Goal: Task Accomplishment & Management: Use online tool/utility

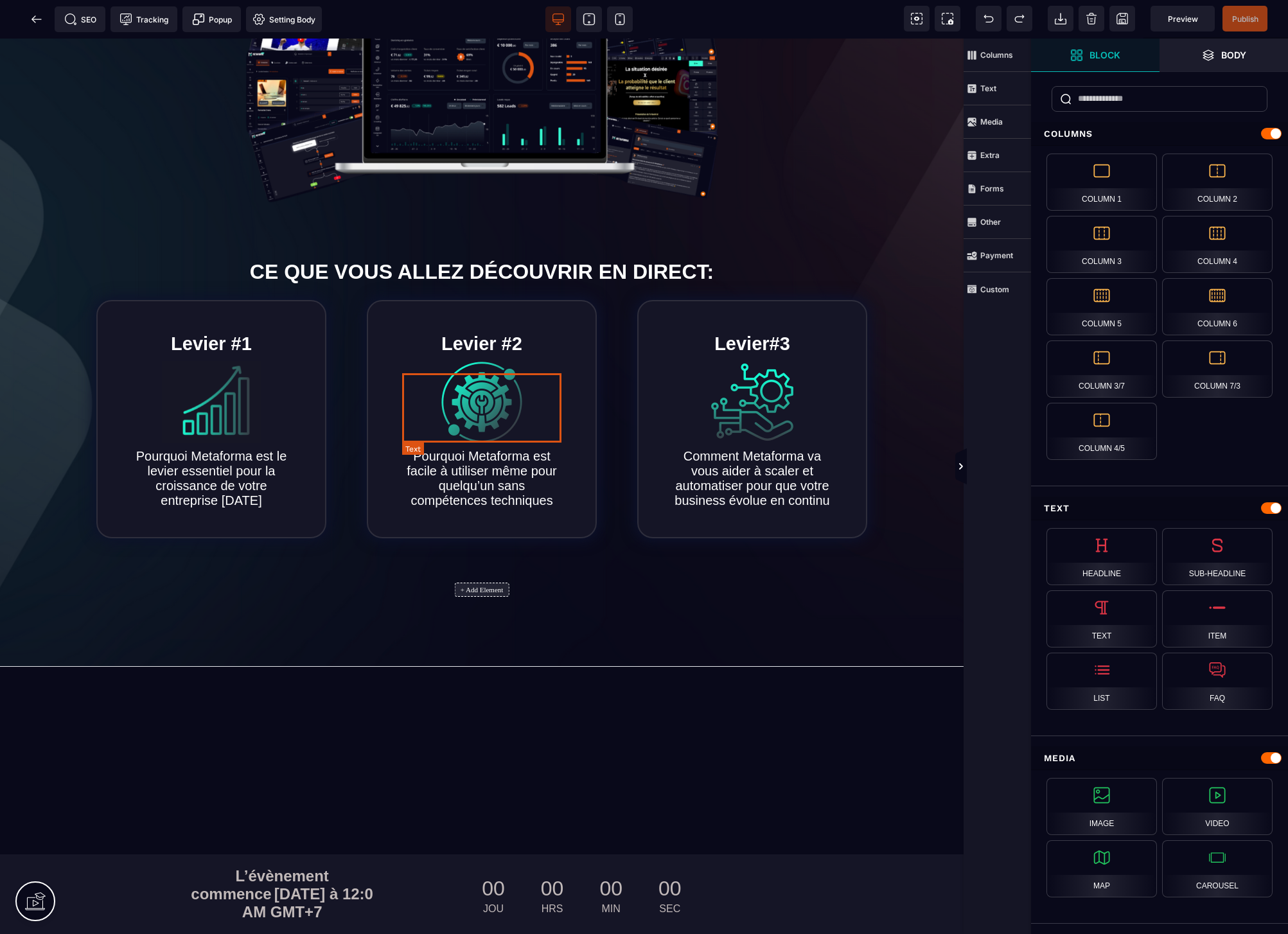
scroll to position [403, 0]
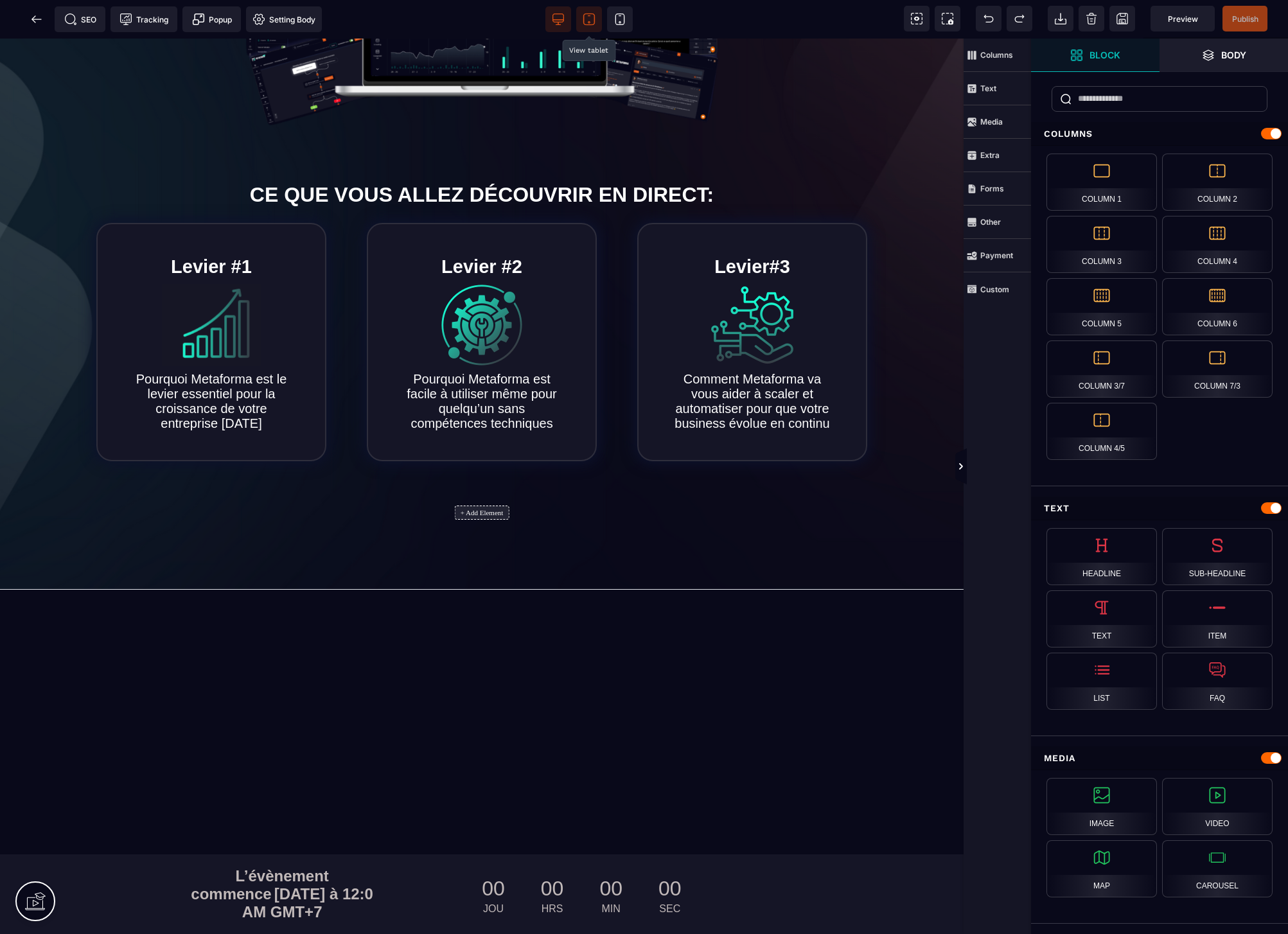
click at [591, 19] on icon at bounding box center [589, 20] width 13 height 13
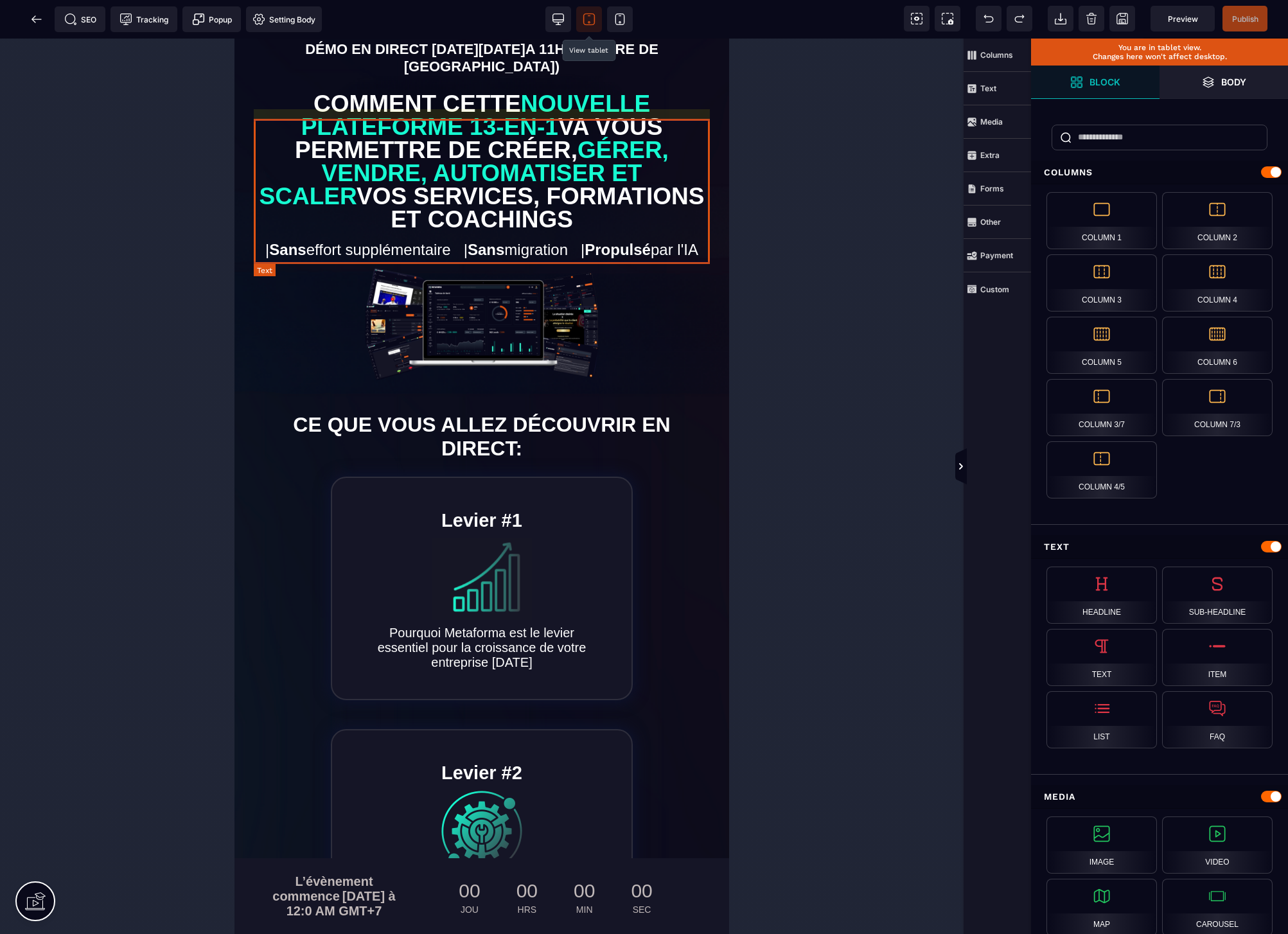
scroll to position [0, 0]
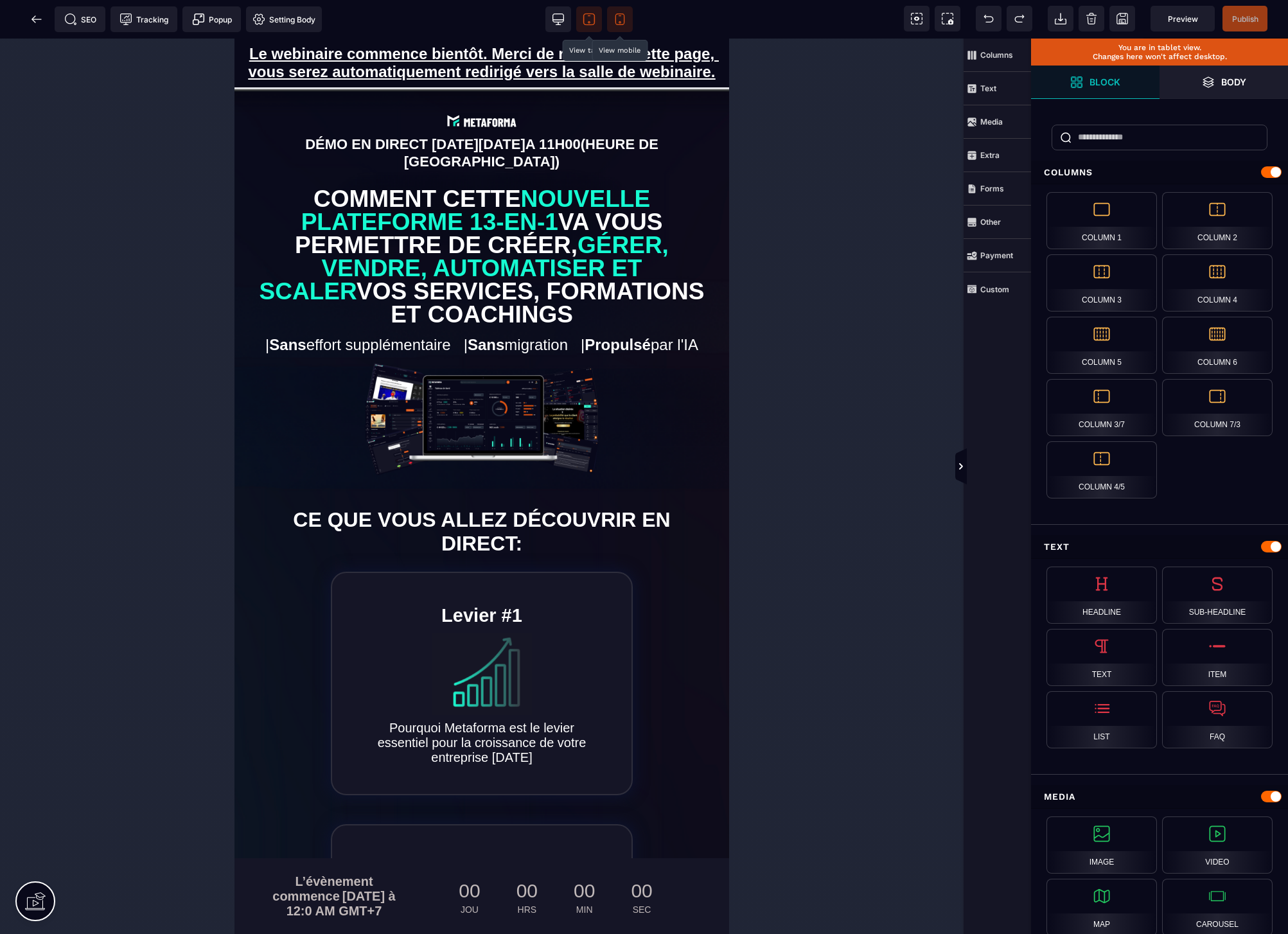
click at [614, 18] on icon at bounding box center [620, 20] width 13 height 13
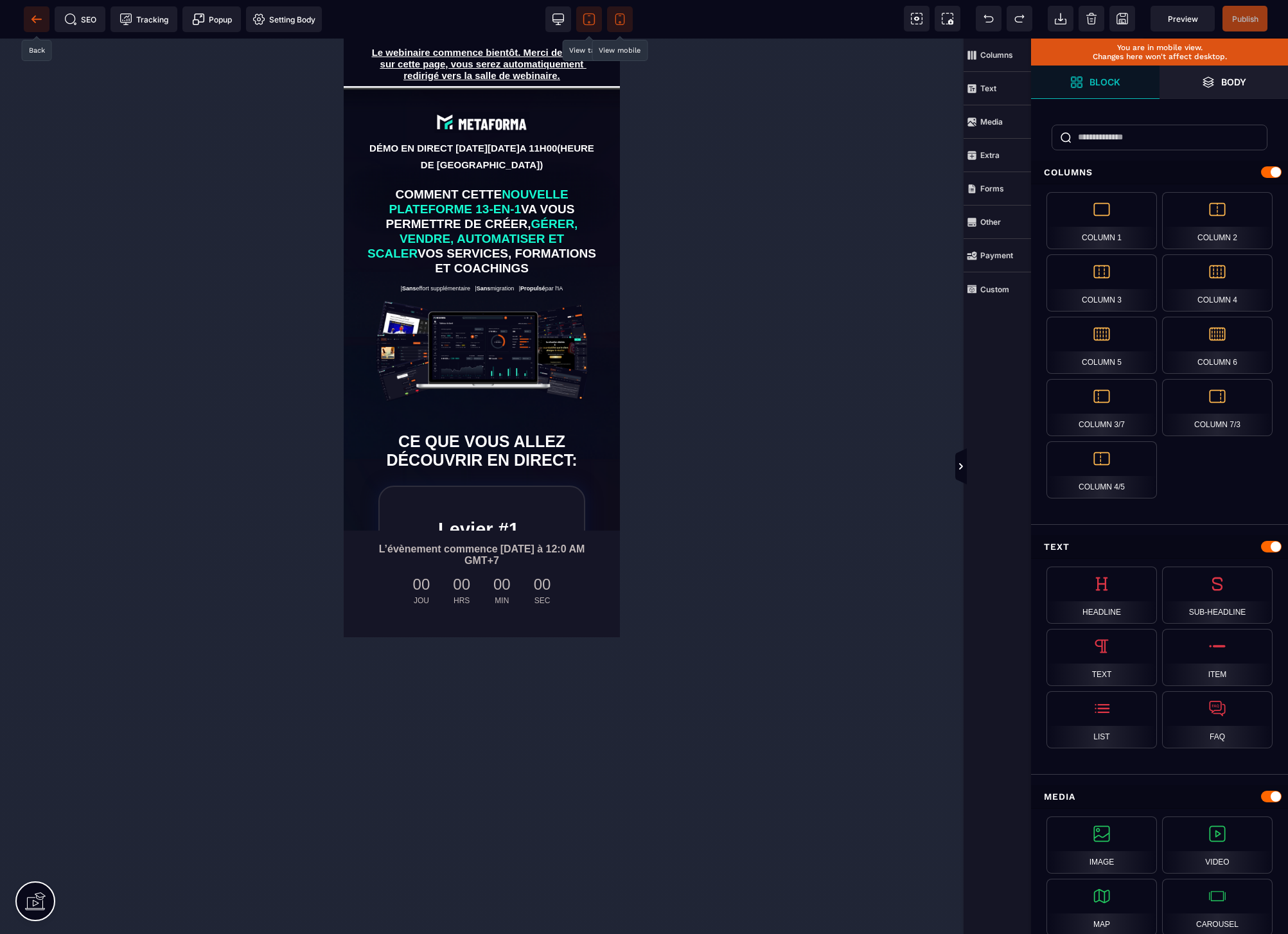
click at [42, 18] on icon at bounding box center [37, 20] width 13 height 13
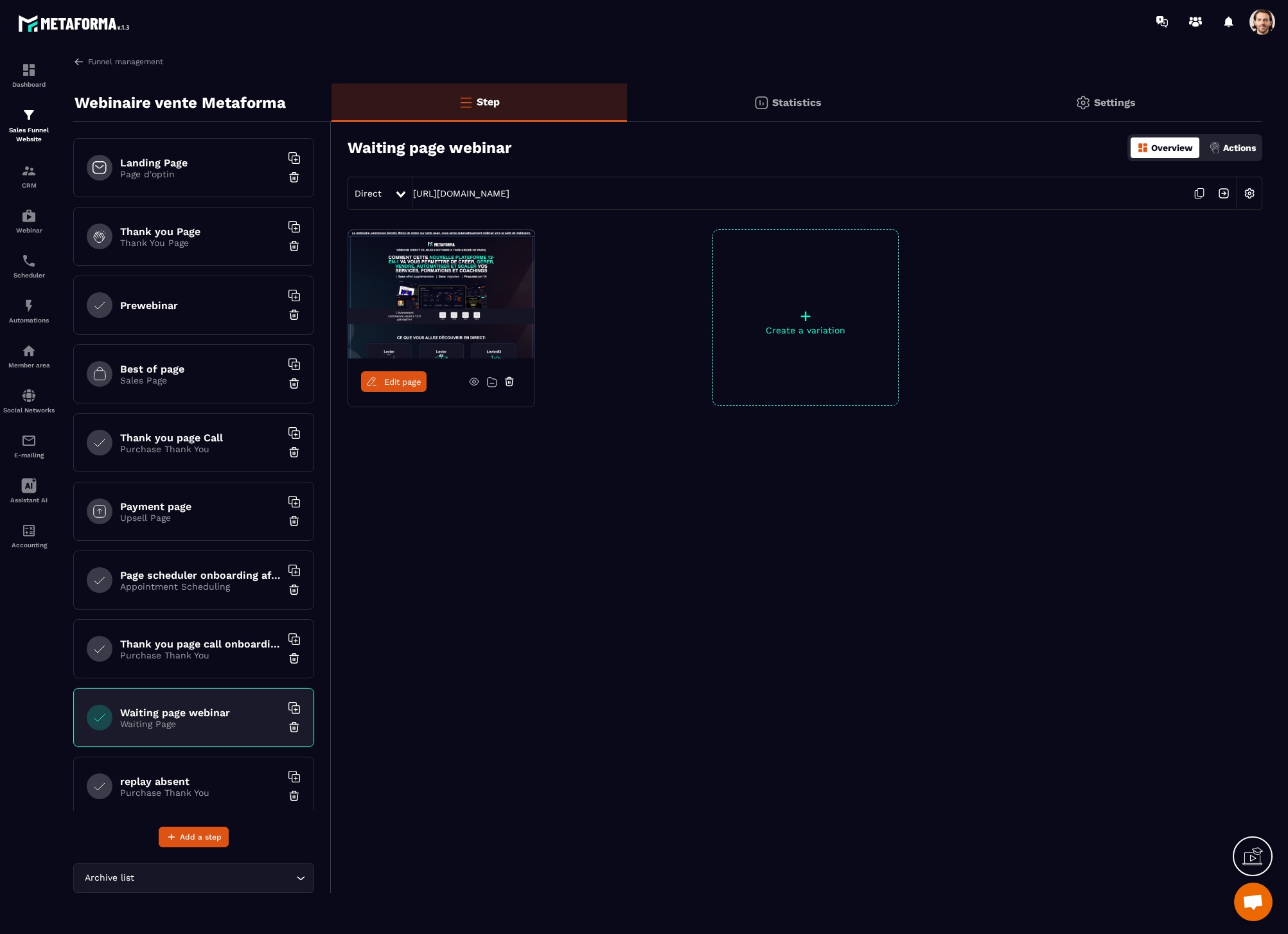
click at [169, 170] on p "Page d'optin" at bounding box center [200, 174] width 160 height 10
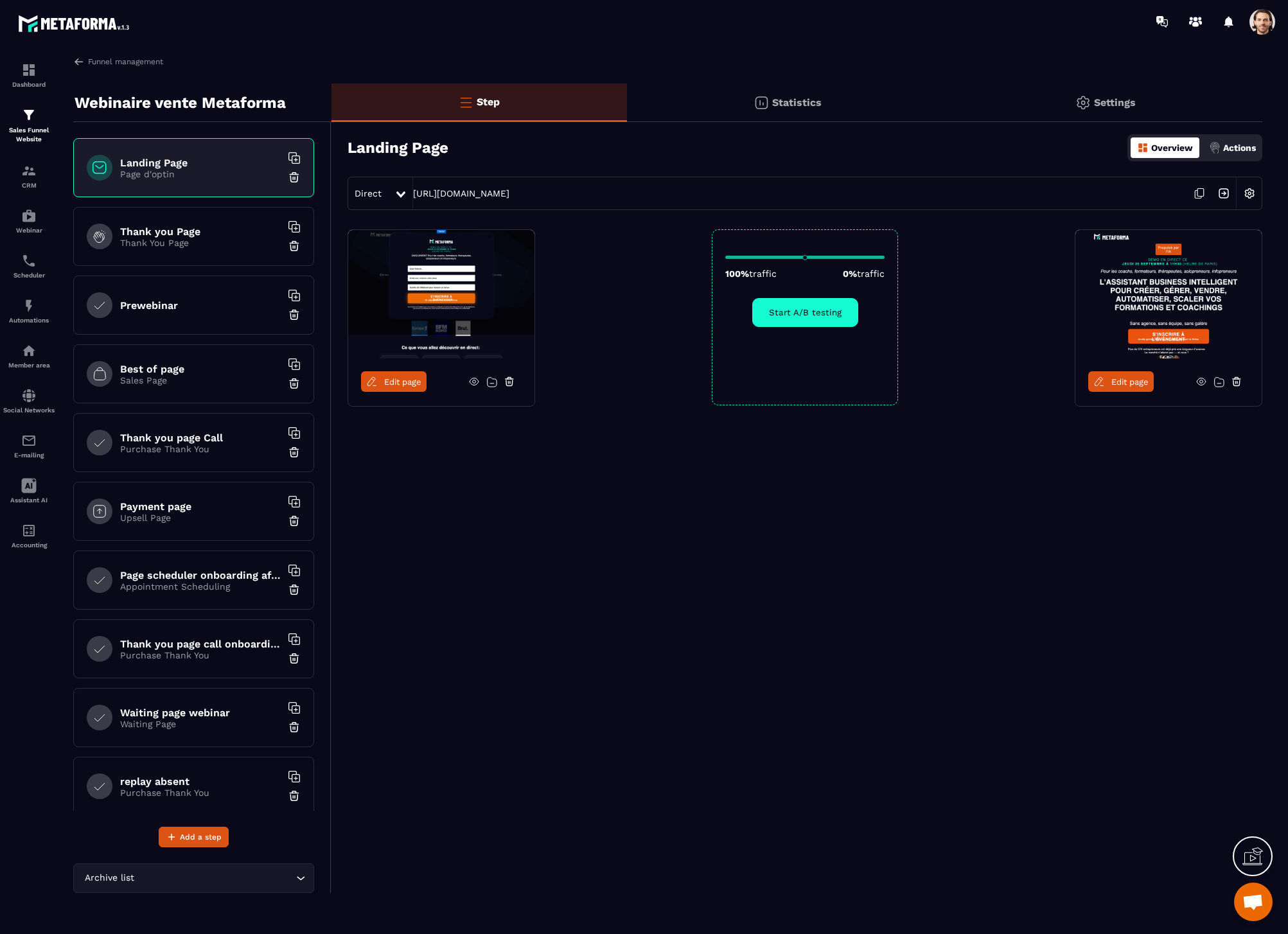
click at [1221, 192] on img at bounding box center [1224, 193] width 25 height 25
click at [168, 715] on h6 "Waiting page webinar" at bounding box center [200, 712] width 160 height 12
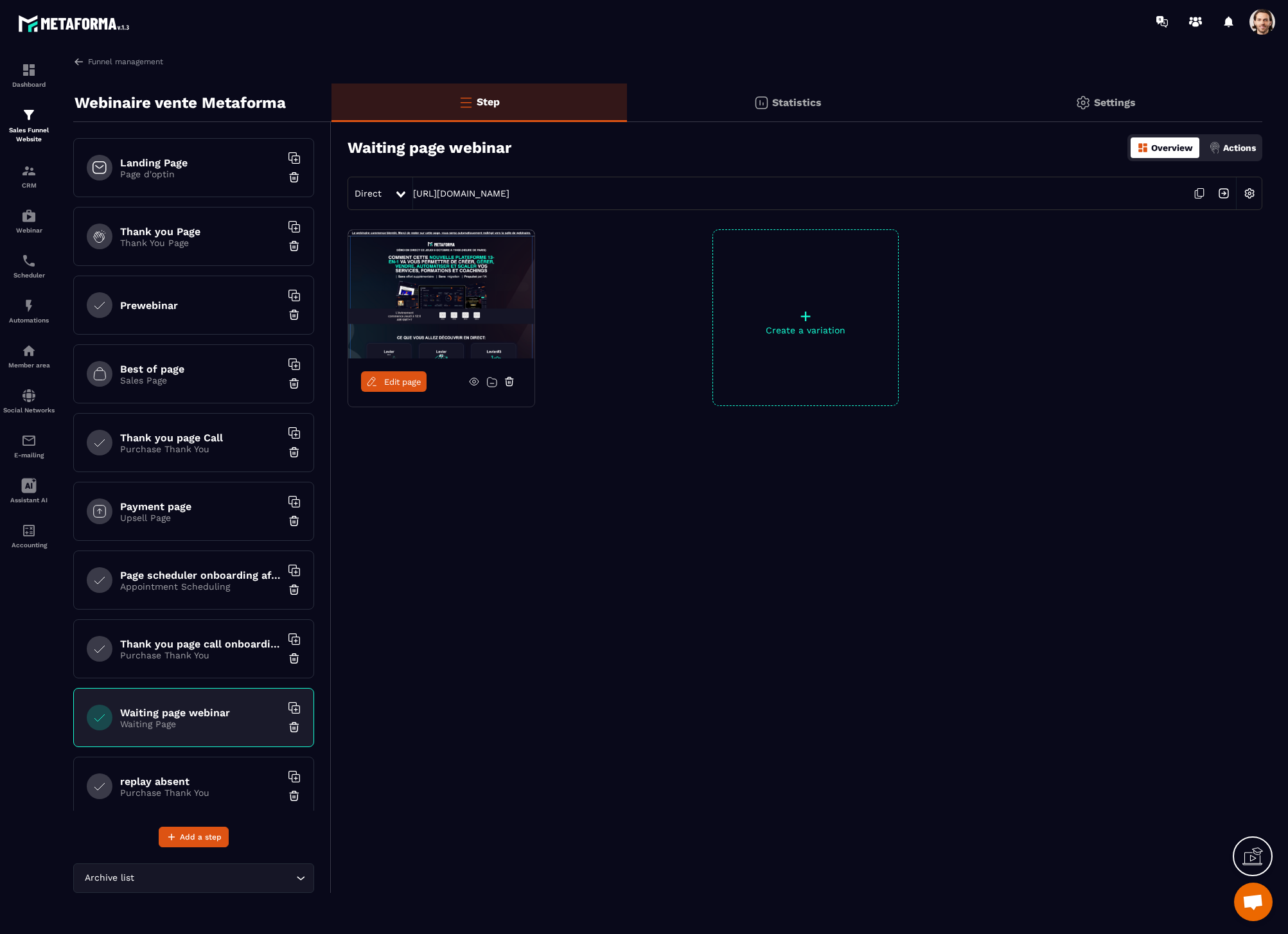
scroll to position [83, 0]
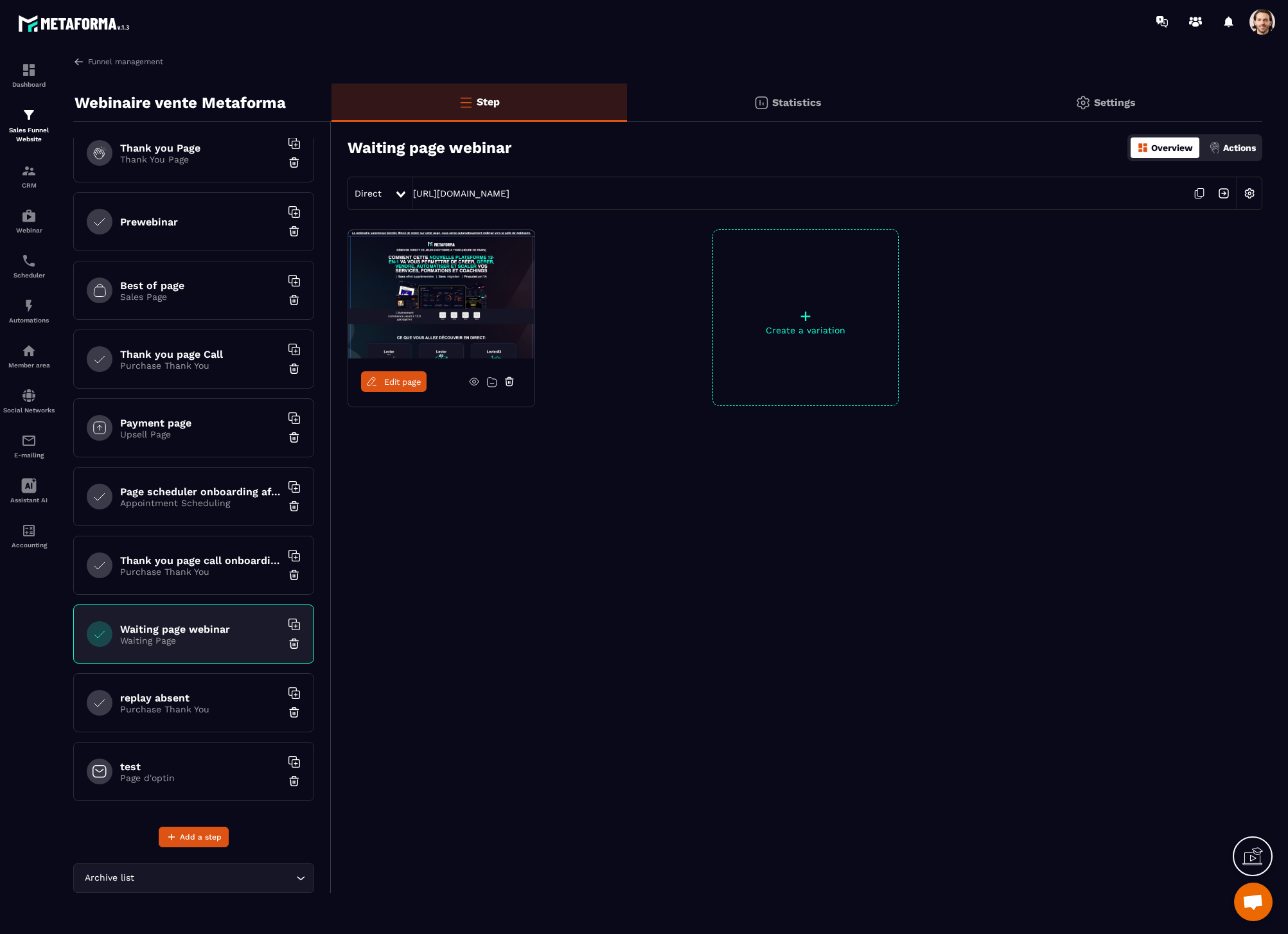
click at [387, 382] on span "Edit page" at bounding box center [402, 382] width 37 height 9
